Goal: Navigation & Orientation: Find specific page/section

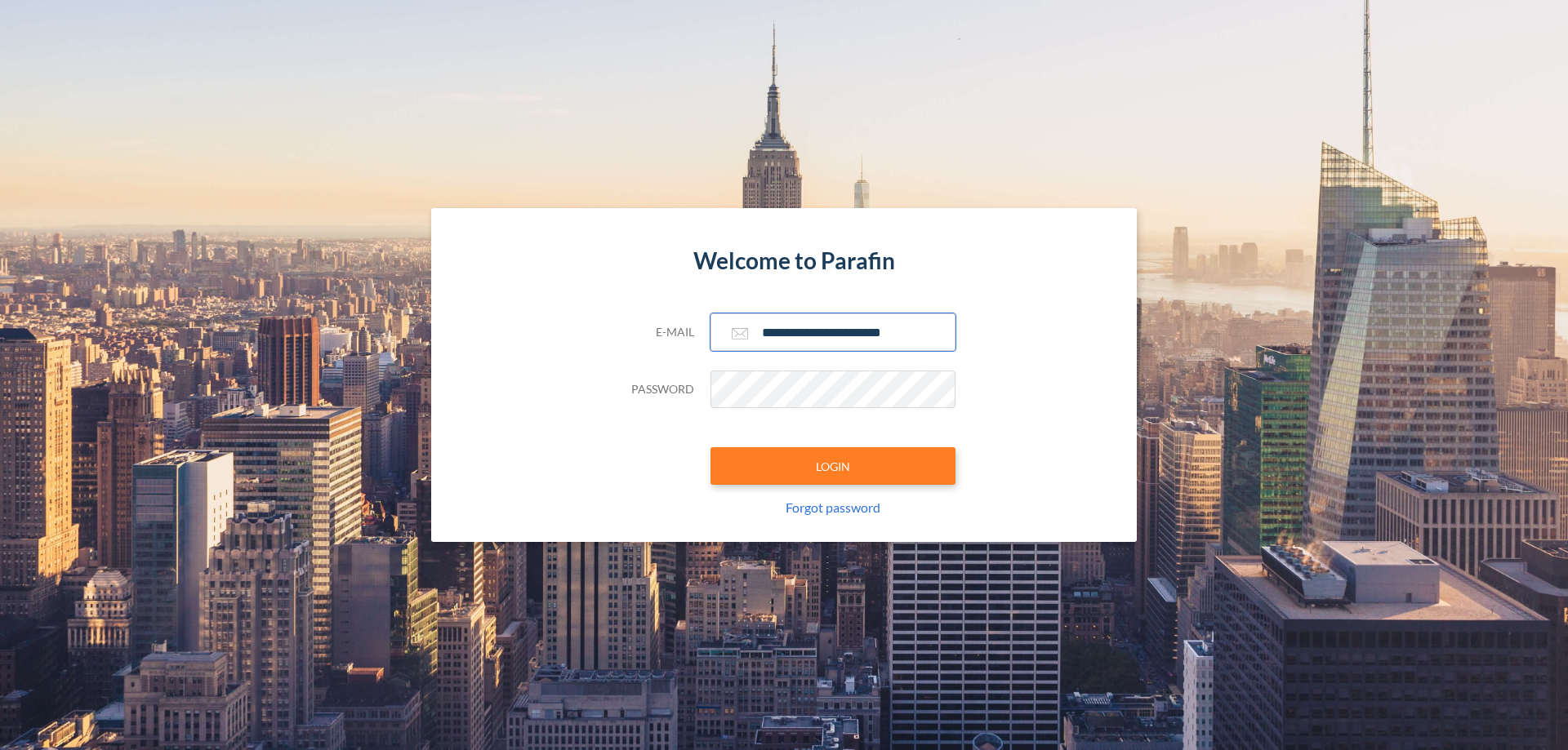
type input "**********"
click at [833, 466] on button "LOGIN" at bounding box center [833, 466] width 245 height 38
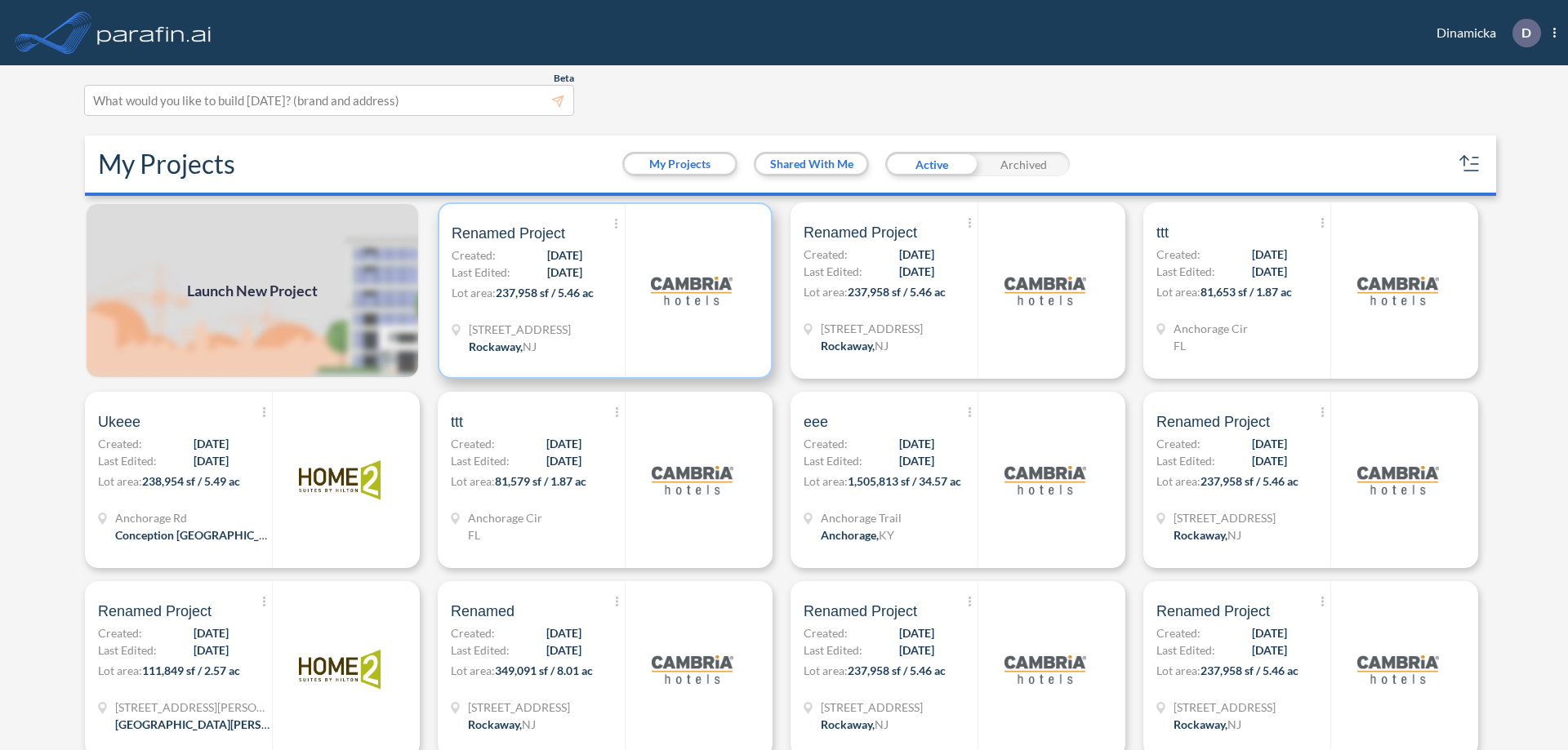
scroll to position [4, 0]
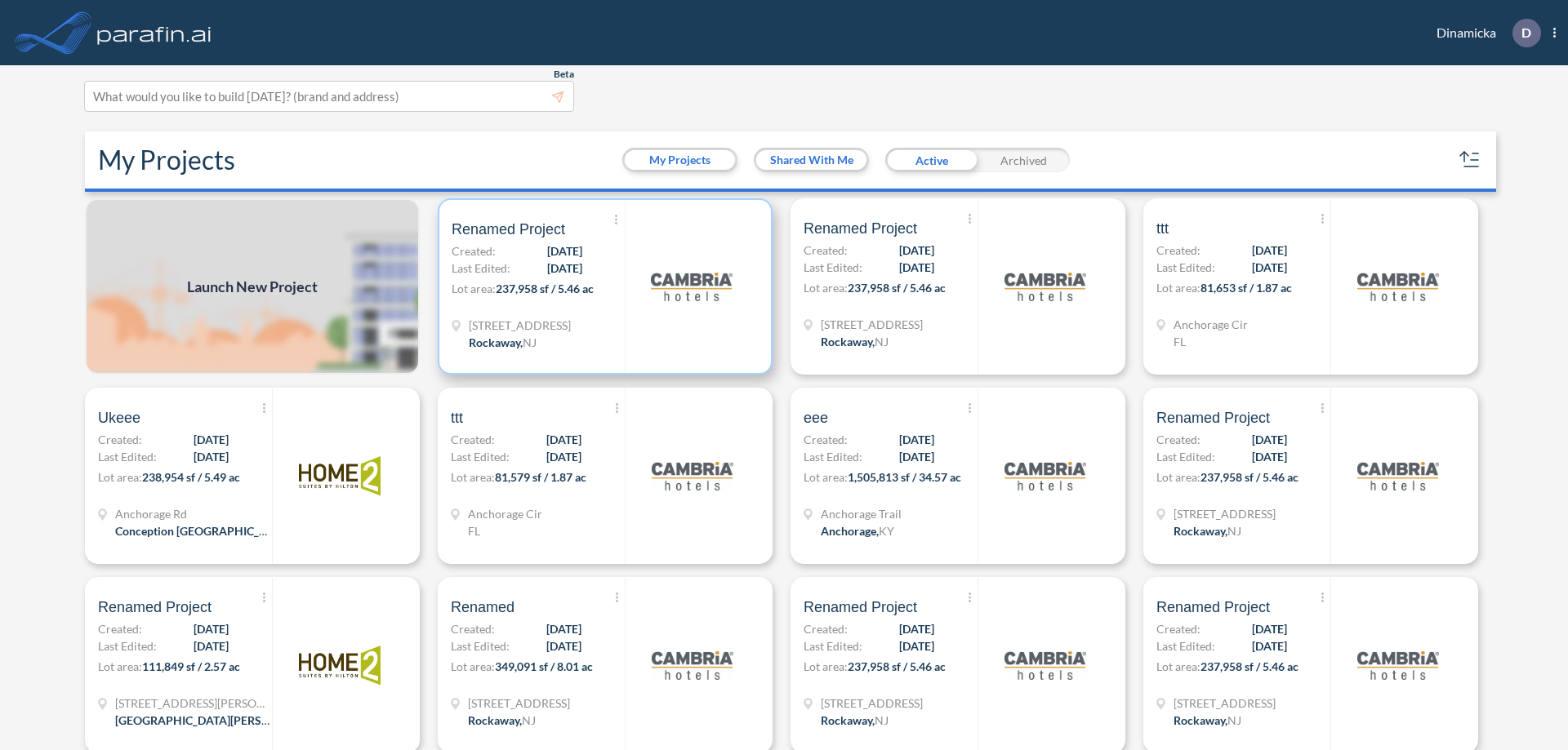
click at [602, 286] on p "Lot area: 237,958 sf / 5.46 ac" at bounding box center [538, 291] width 173 height 24
